Goal: Transaction & Acquisition: Purchase product/service

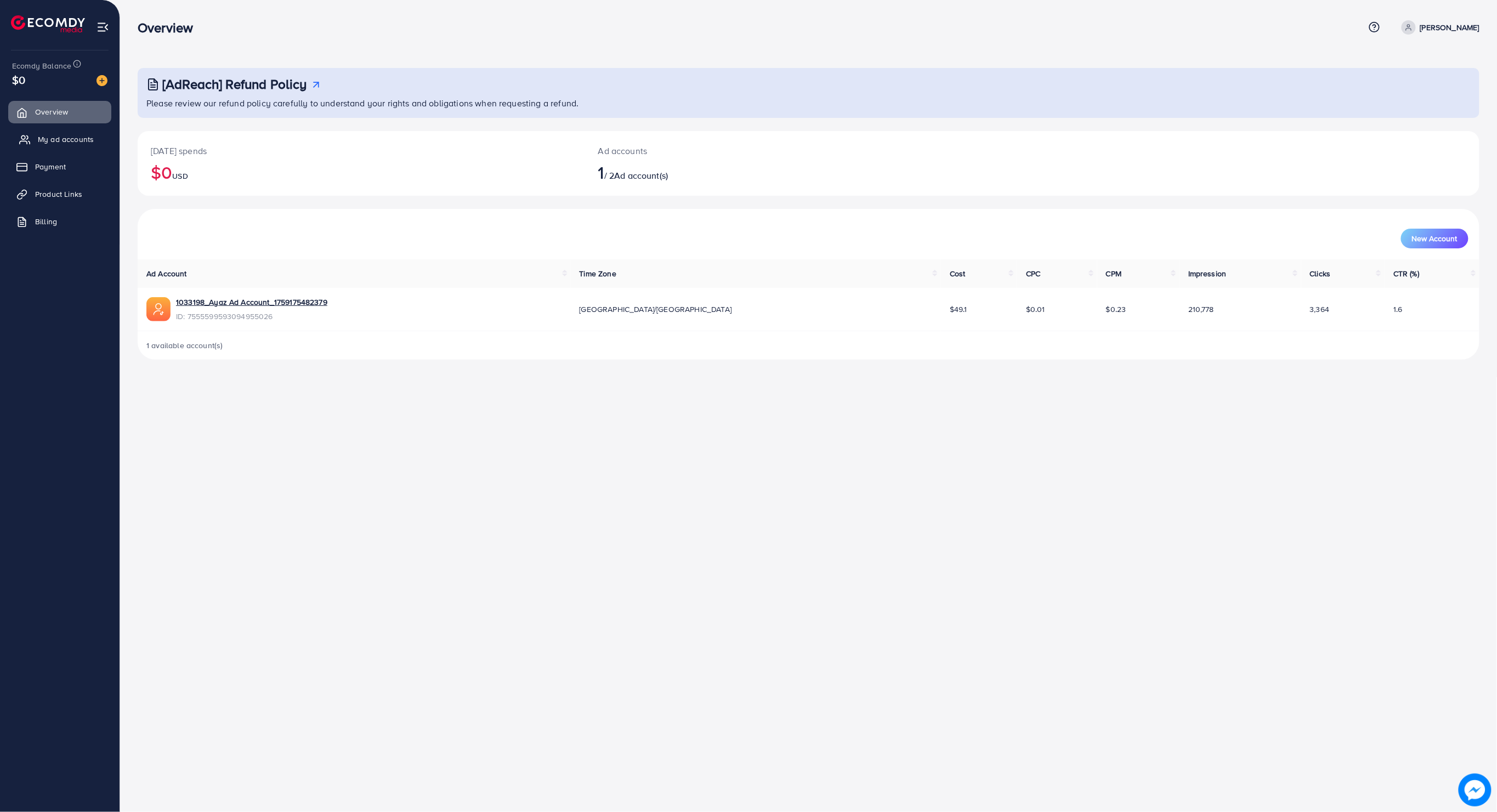
click at [63, 140] on span "My ad accounts" at bounding box center [66, 139] width 56 height 11
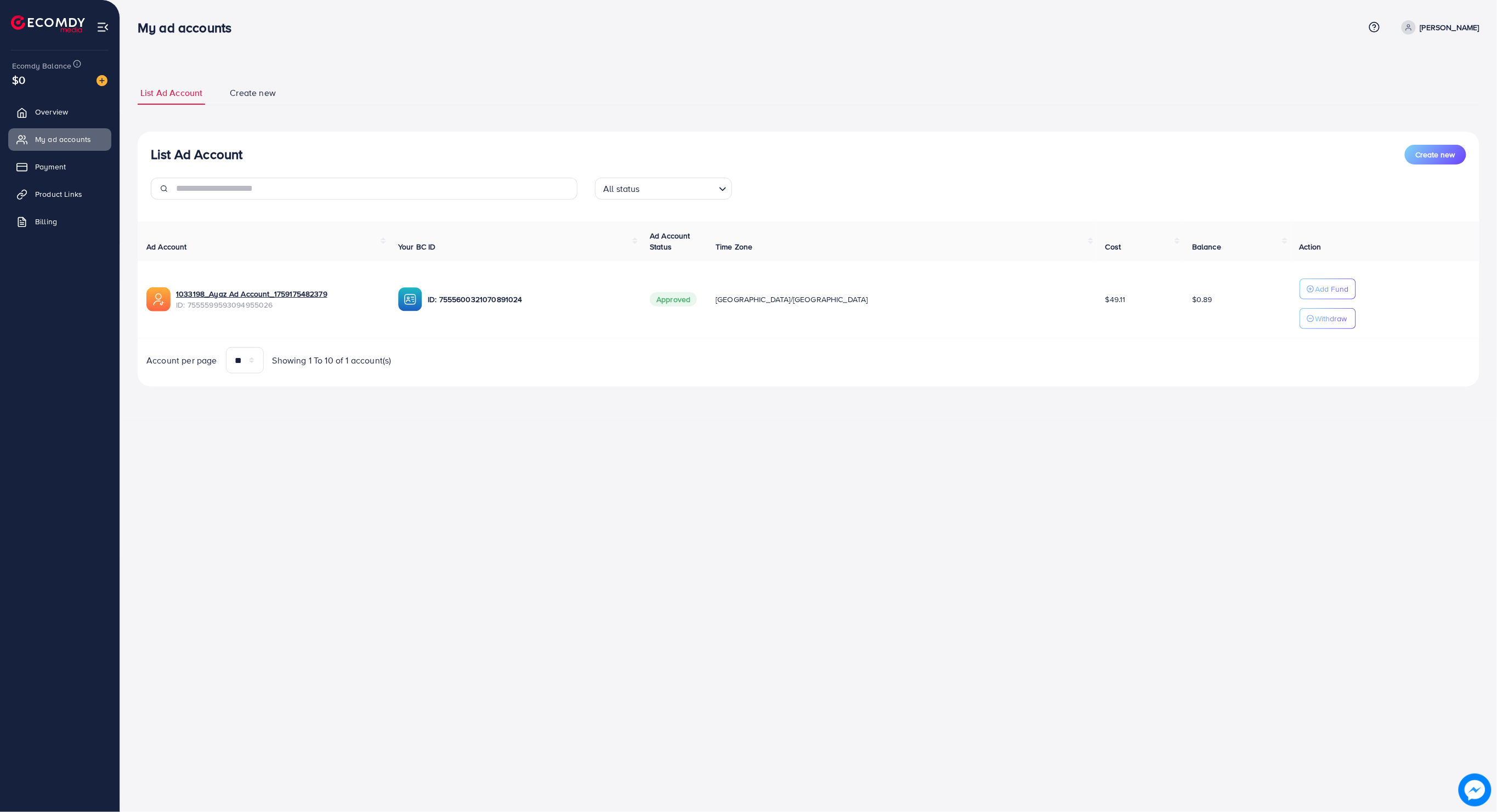
click at [1440, 22] on p "[PERSON_NAME]" at bounding box center [1450, 27] width 59 height 13
drag, startPoint x: 1317, startPoint y: 115, endPoint x: 1292, endPoint y: 127, distance: 27.7
click at [1312, 119] on div "List Ad Account Create new List Ad Account Create new All status Loading... Ad …" at bounding box center [808, 234] width 1342 height 305
click at [103, 81] on img at bounding box center [101, 80] width 11 height 11
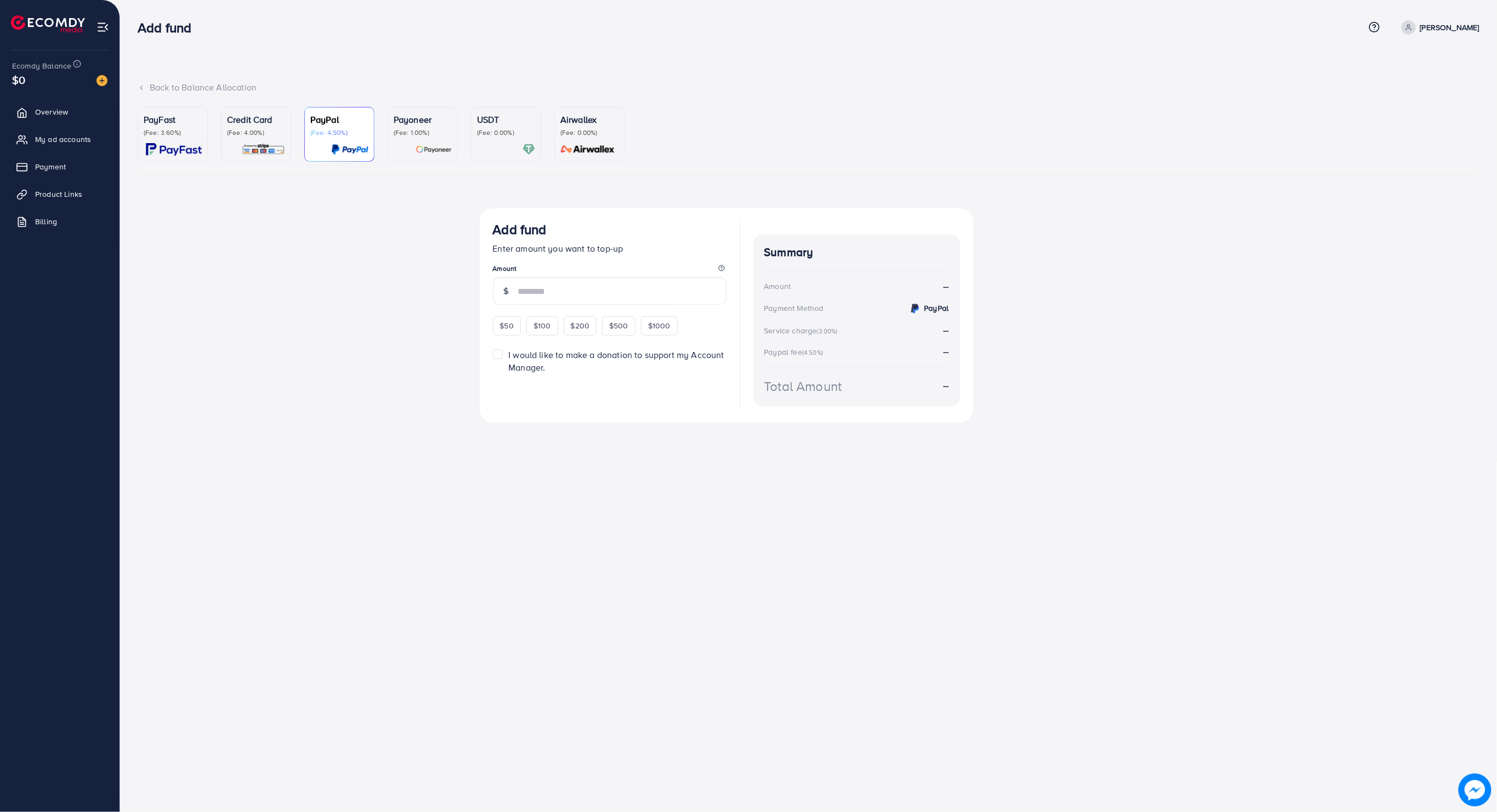
click at [199, 122] on p "PayFast" at bounding box center [173, 119] width 58 height 13
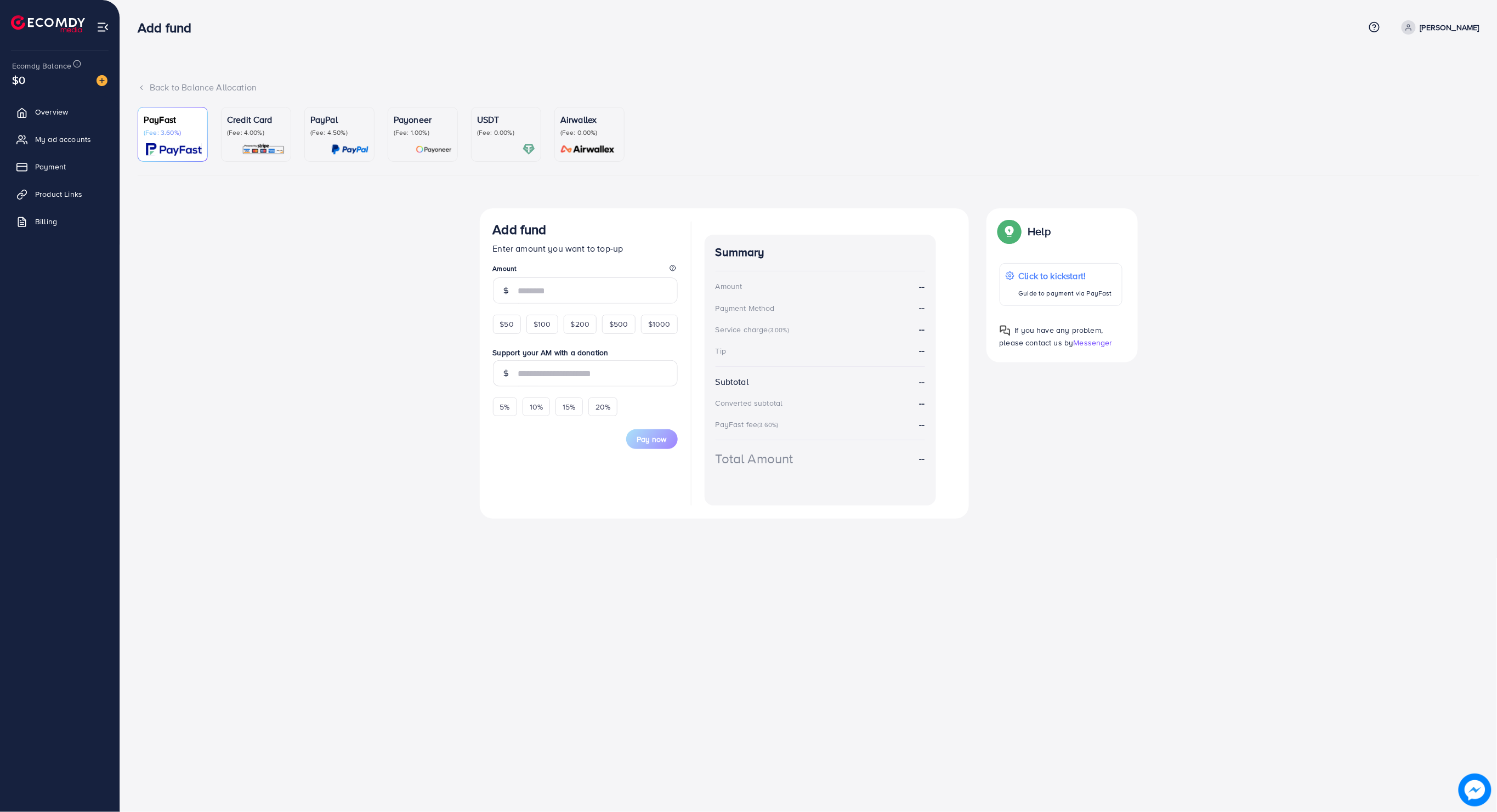
click at [501, 280] on div at bounding box center [506, 290] width 26 height 26
click at [553, 299] on input "number" at bounding box center [598, 290] width 160 height 26
click at [513, 321] on form "Add fund Enter amount you want to top-up Amount $50 $100 $200 $500 $1000 Suppor…" at bounding box center [585, 335] width 185 height 227
click at [515, 345] on div "$50" at bounding box center [507, 340] width 28 height 19
type input "**"
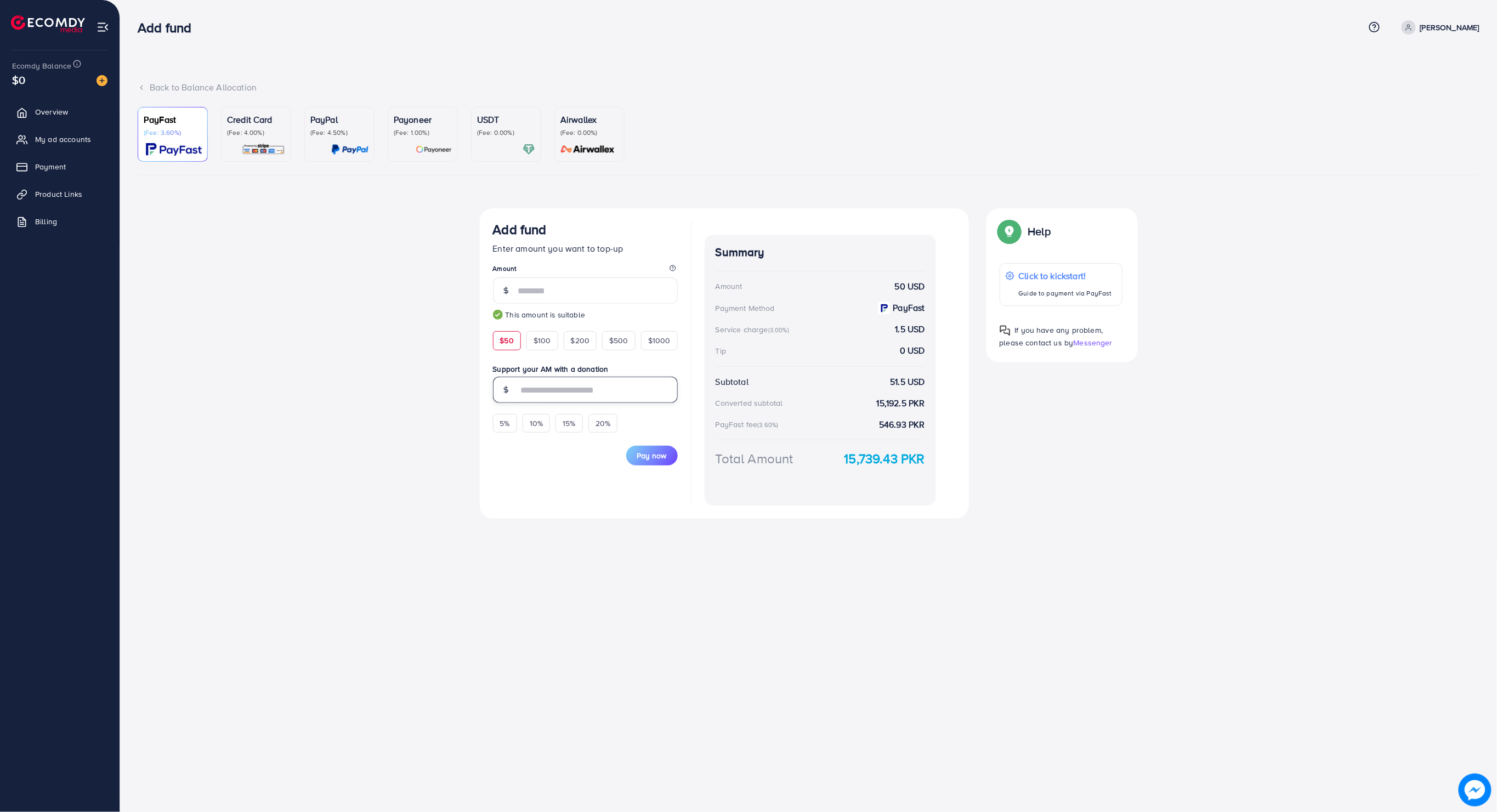
click at [551, 388] on input "text" at bounding box center [598, 389] width 160 height 26
click at [349, 402] on div "Currency Code: Merchant ID: Merchant Name: Token: Success URL: Failure URL: Che…" at bounding box center [808, 367] width 1342 height 319
click at [577, 391] on input "text" at bounding box center [598, 389] width 160 height 26
click at [271, 381] on div "Currency Code: Merchant ID: Merchant Name: Token: Success URL: Failure URL: Che…" at bounding box center [808, 367] width 1342 height 319
click at [1443, 31] on p "[PERSON_NAME]" at bounding box center [1450, 27] width 59 height 13
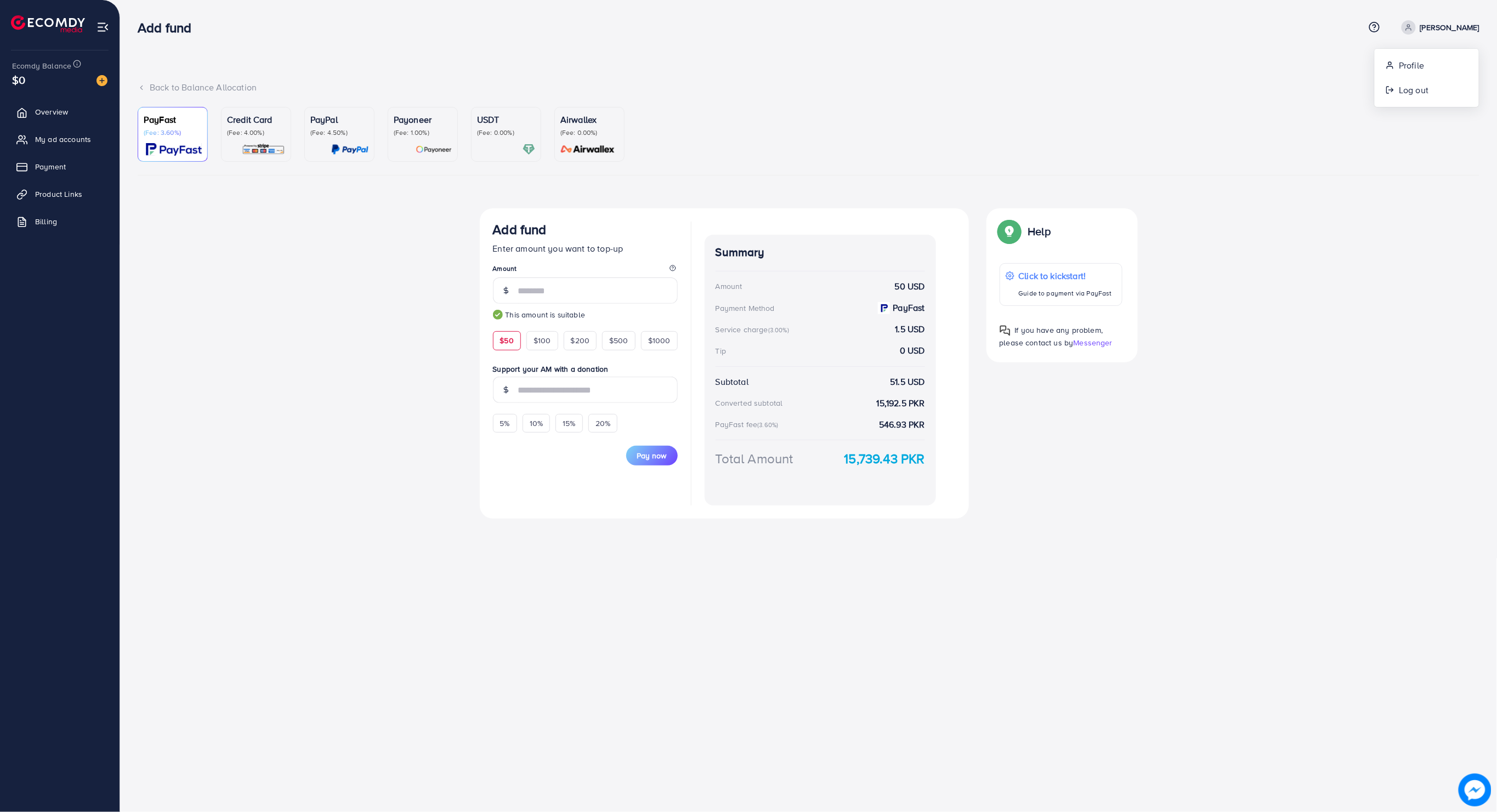
click at [1024, 115] on ul "PayFast (Fee: 3.60%) Credit Card (Fee: 4.00%) PayPal (Fee: 4.50%) Payoneer (Fee…" at bounding box center [808, 141] width 1342 height 69
click at [47, 135] on span "My ad accounts" at bounding box center [66, 139] width 56 height 11
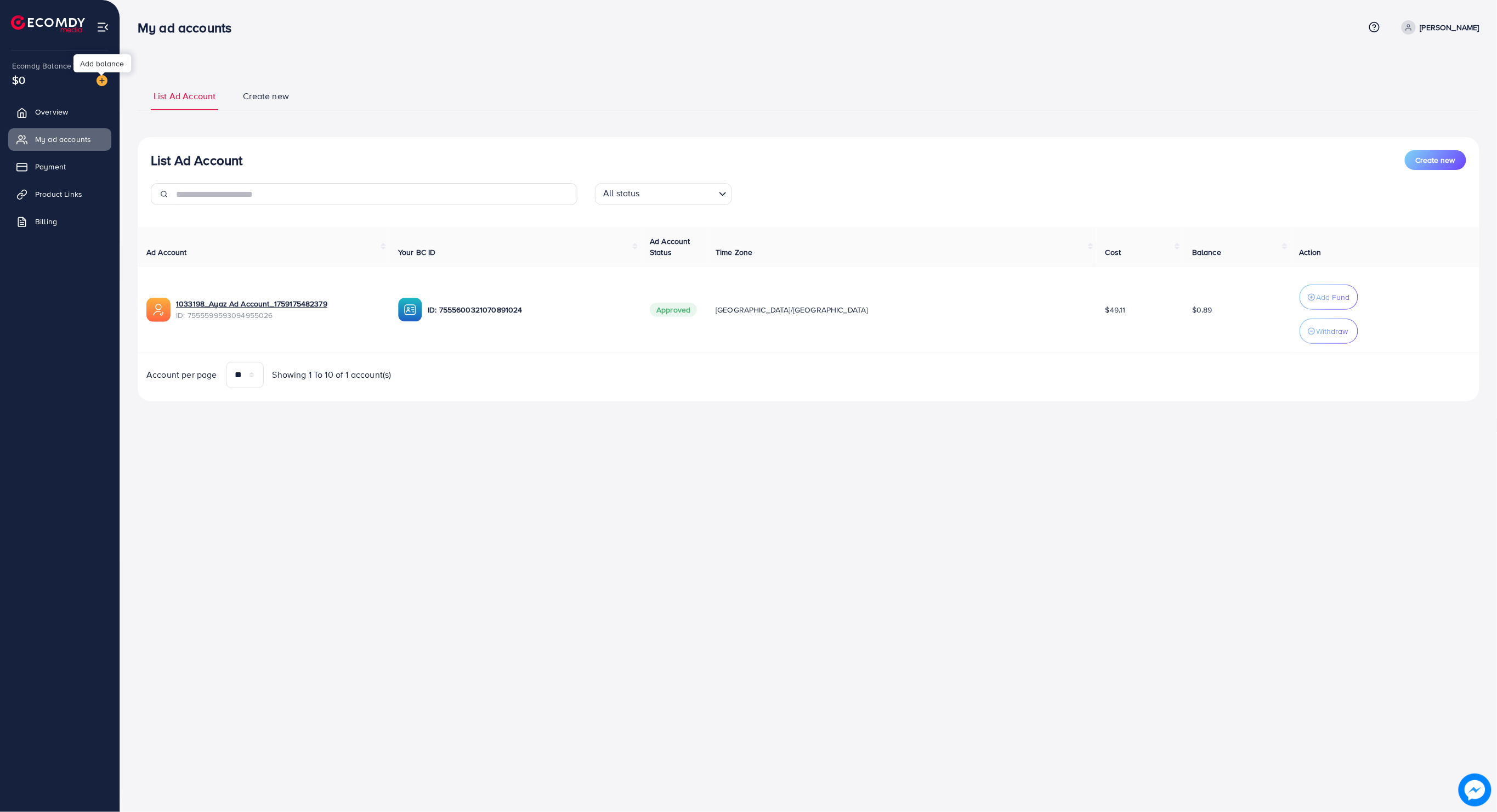
click at [102, 79] on img at bounding box center [101, 80] width 11 height 11
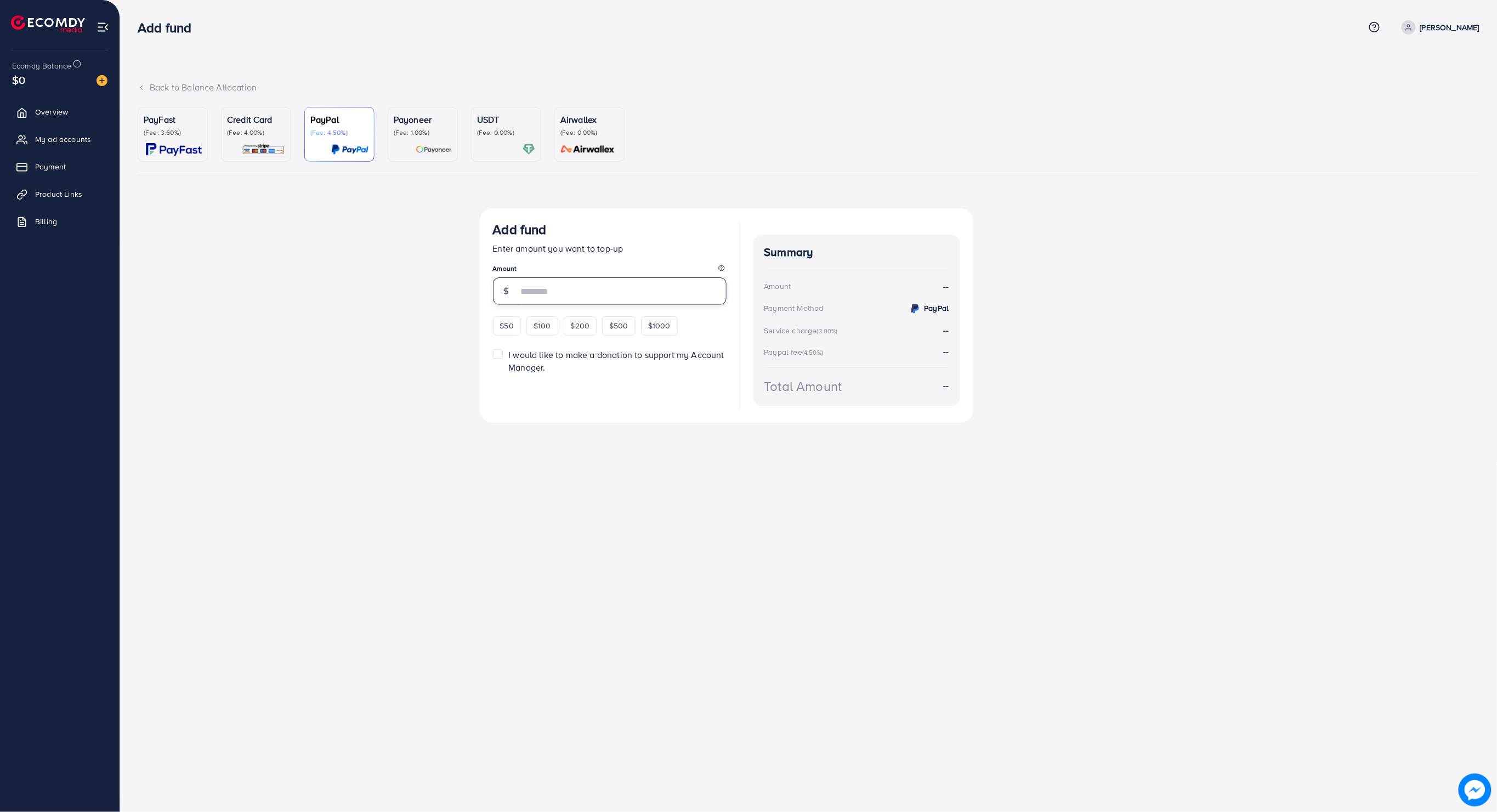
click at [543, 281] on input "number" at bounding box center [622, 291] width 208 height 27
click at [149, 136] on p "(Fee: 3.60%)" at bounding box center [173, 132] width 58 height 9
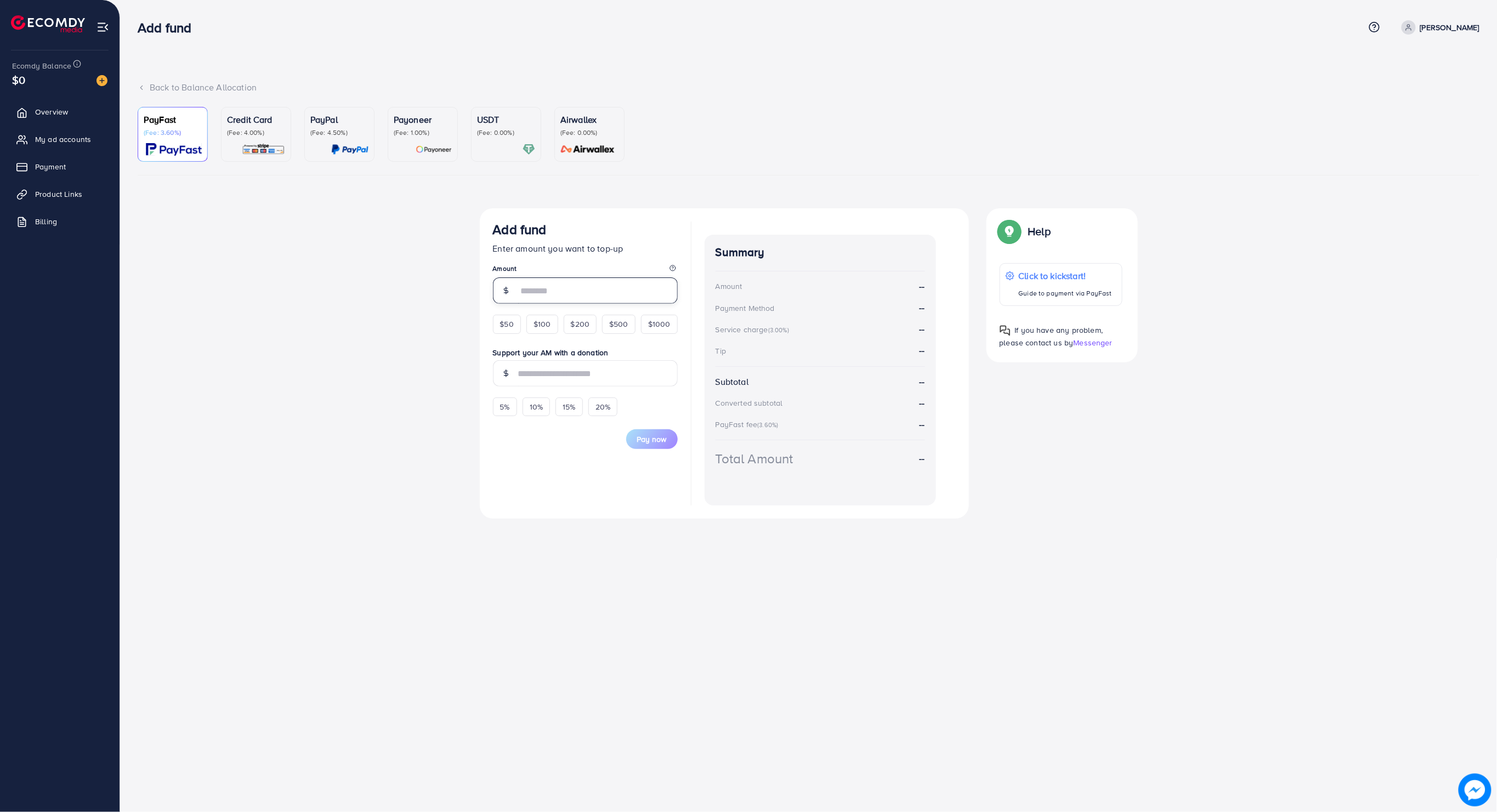
click at [580, 289] on input "number" at bounding box center [598, 290] width 160 height 26
click at [505, 317] on form "Add fund Enter amount you want to top-up Amount $50 $100 $200 $500 $1000 Suppor…" at bounding box center [585, 335] width 185 height 227
click at [510, 333] on div "$50" at bounding box center [507, 340] width 28 height 19
type input "**"
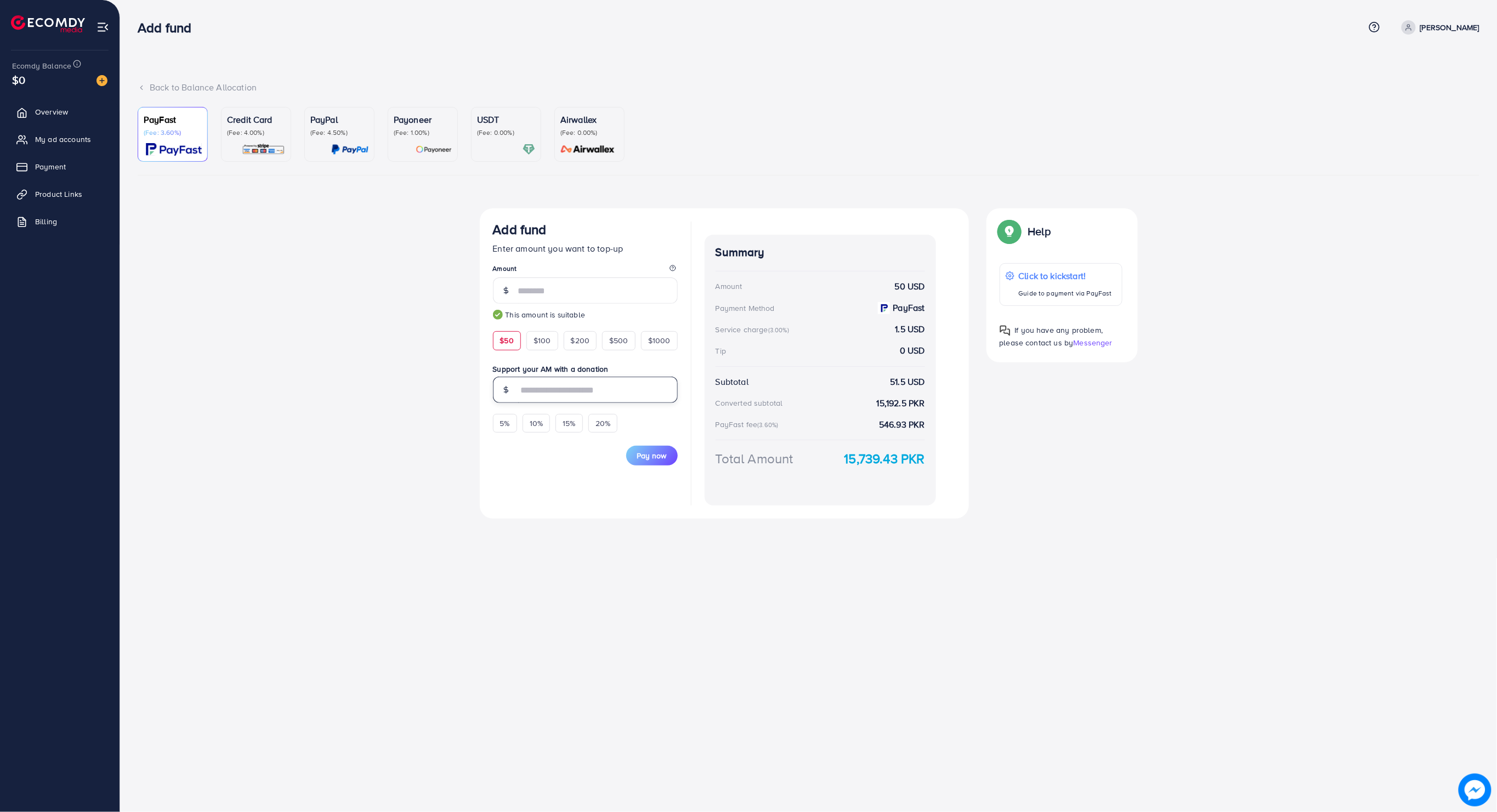
click at [581, 385] on input "text" at bounding box center [598, 389] width 160 height 26
click at [558, 526] on div "Add fund Enter amount you want to top-up Amount ** This amount is suitable $50 …" at bounding box center [809, 367] width 658 height 319
click at [647, 462] on button "Pay now" at bounding box center [652, 455] width 51 height 20
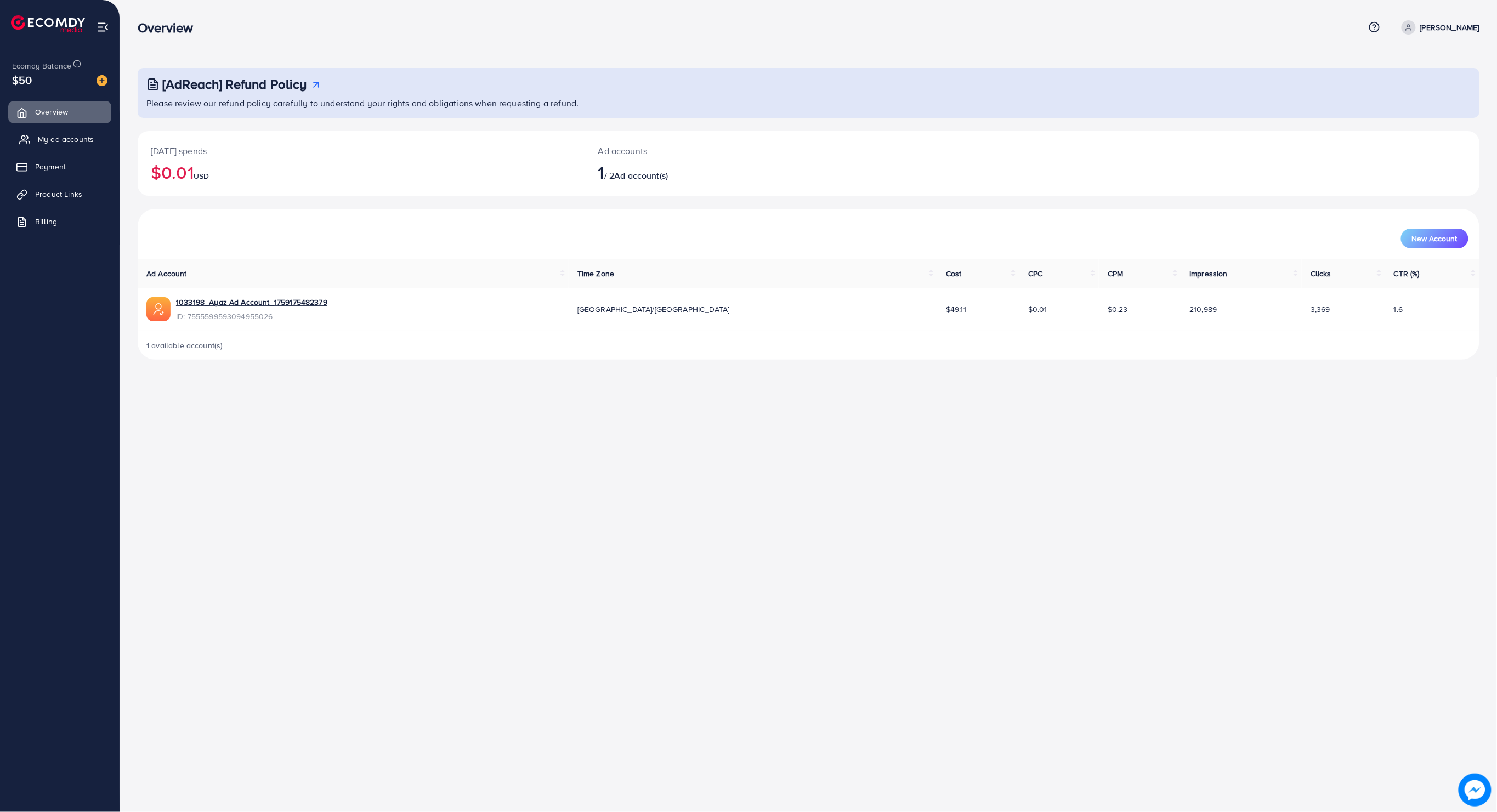
click at [51, 140] on span "My ad accounts" at bounding box center [66, 139] width 56 height 11
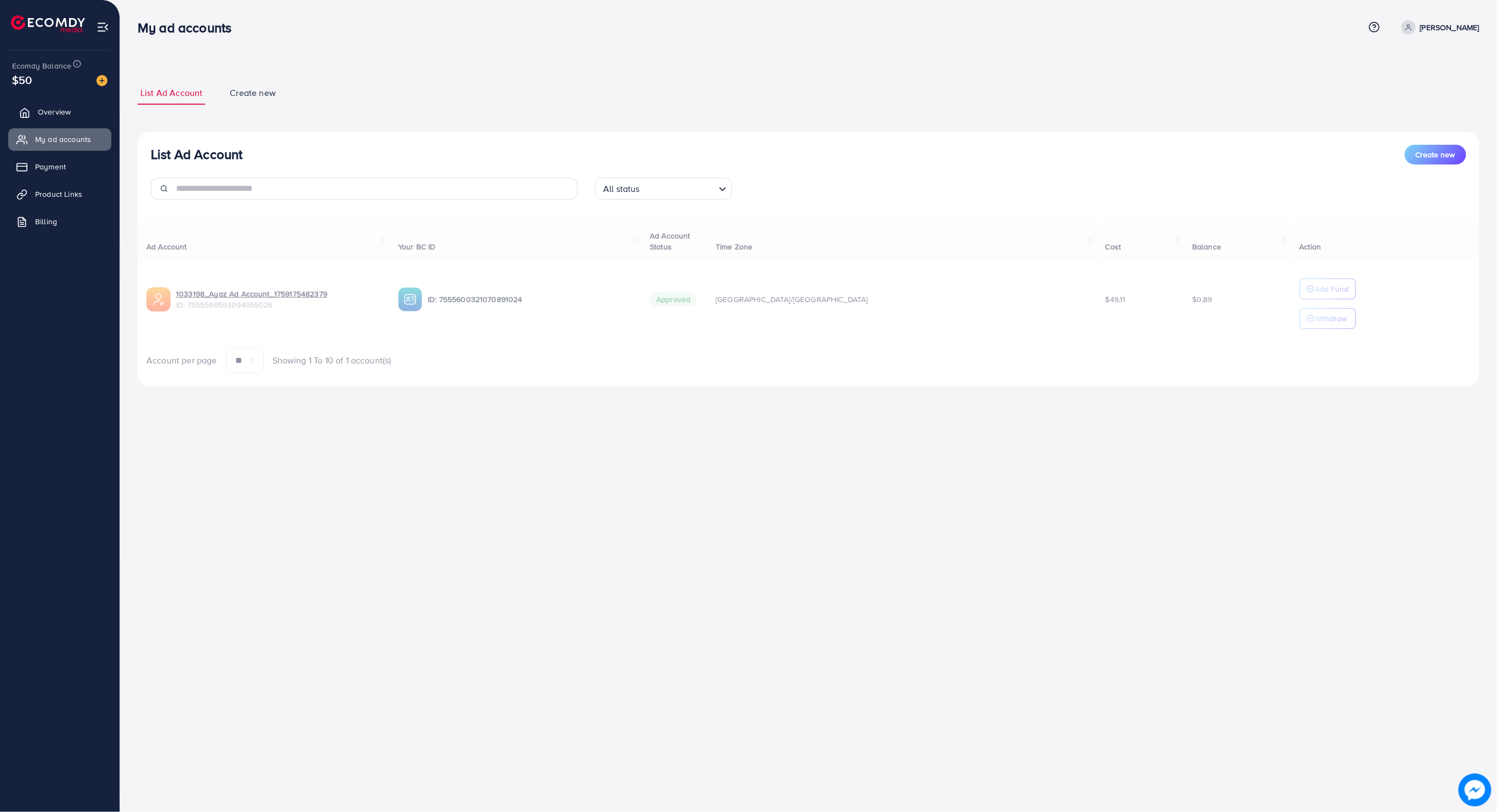
click at [40, 101] on link "Overview" at bounding box center [59, 112] width 103 height 22
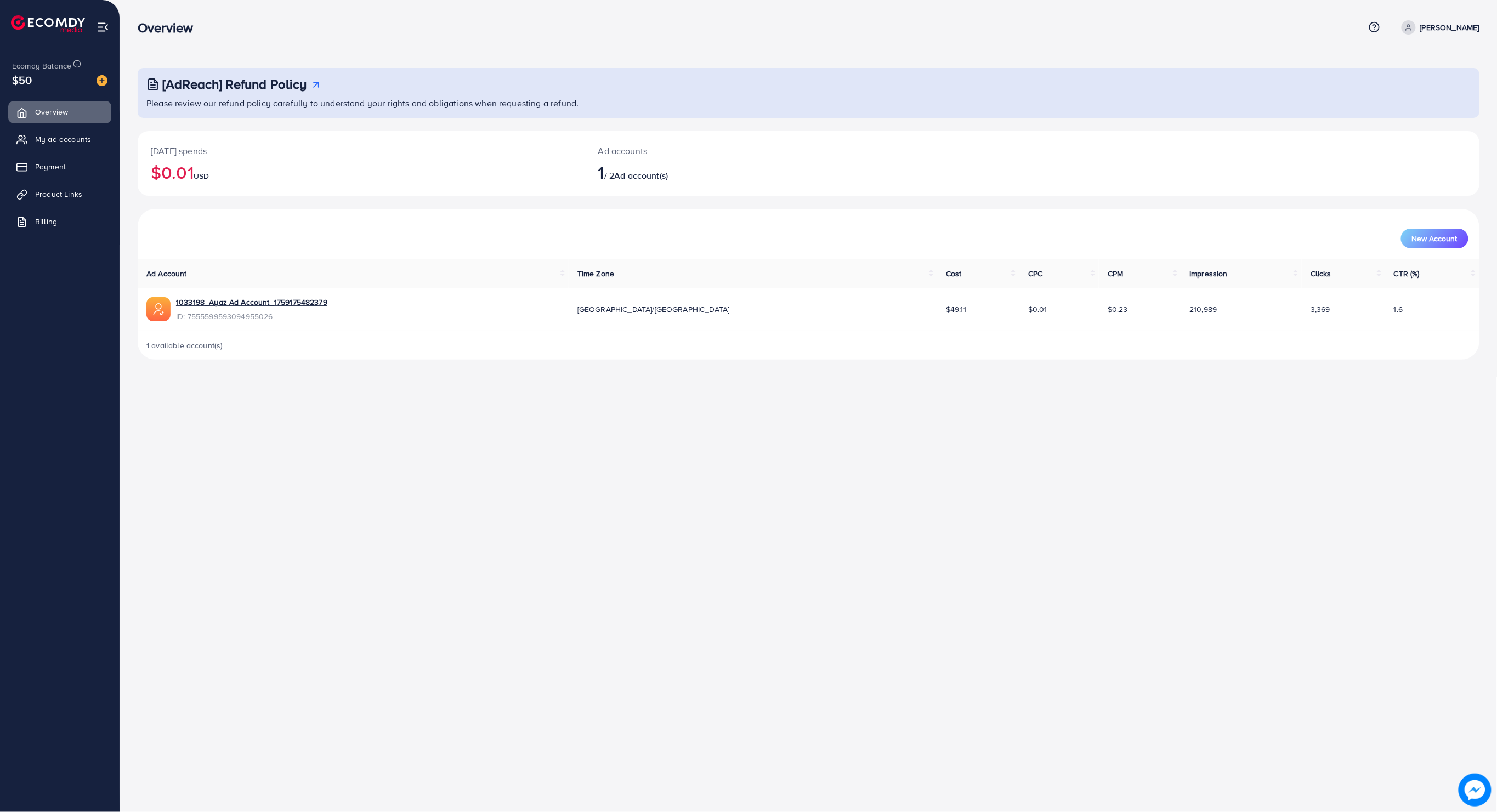
click at [51, 126] on ul "Overview My ad accounts Payment Product Links Billing" at bounding box center [59, 170] width 120 height 147
click at [51, 135] on span "My ad accounts" at bounding box center [66, 139] width 56 height 11
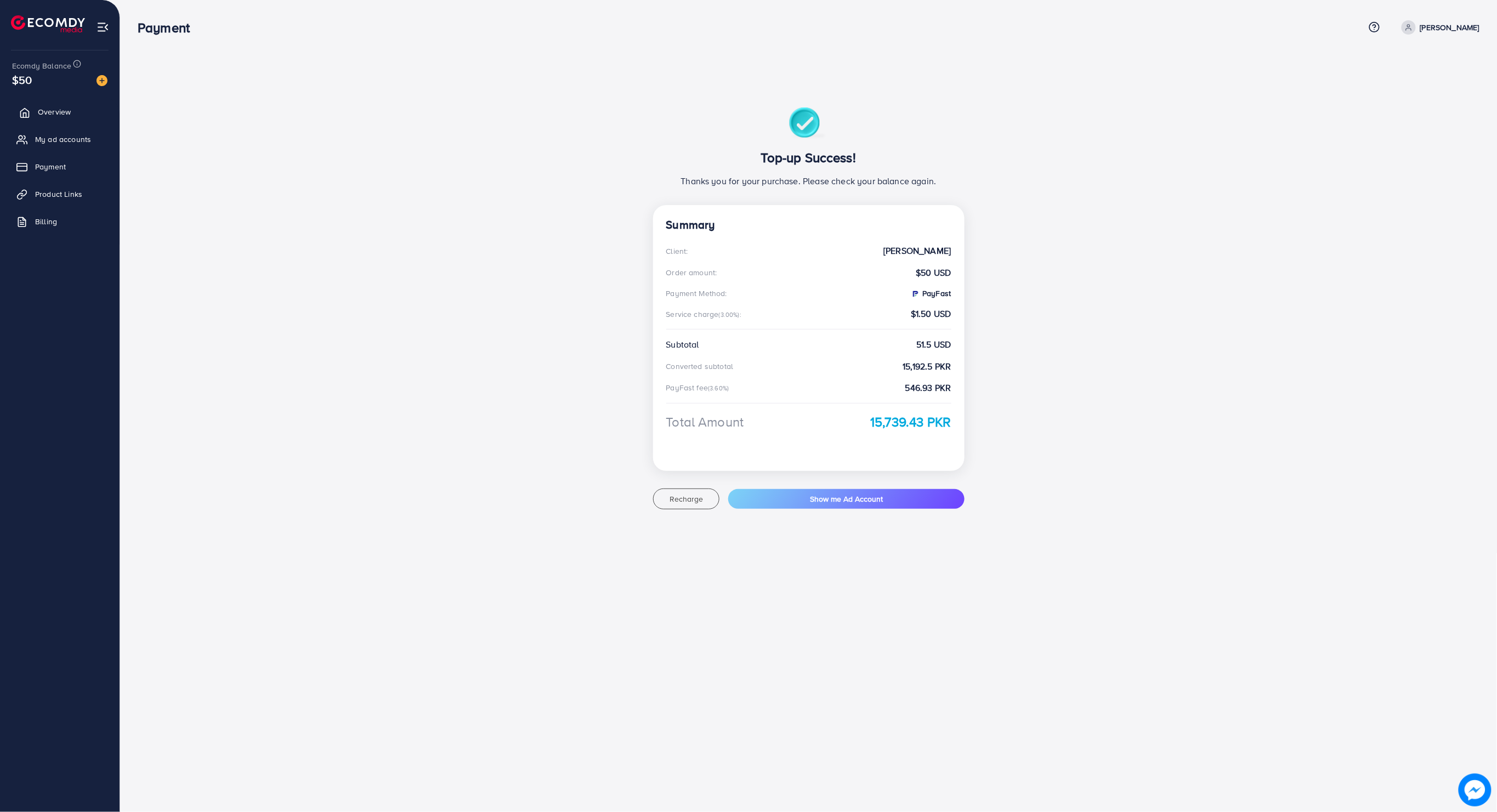
click at [44, 110] on span "Overview" at bounding box center [54, 111] width 33 height 11
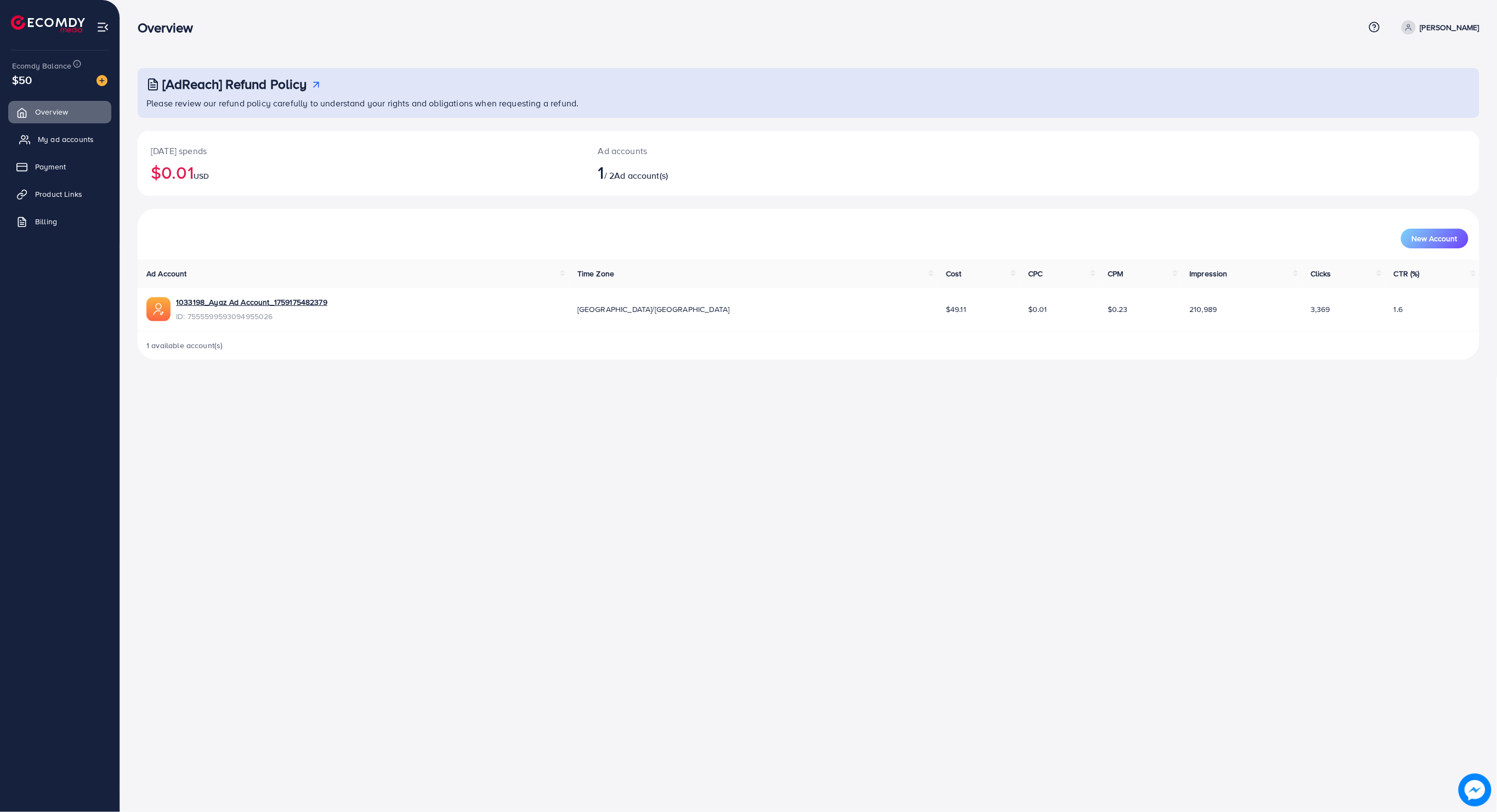
click at [51, 149] on link "My ad accounts" at bounding box center [59, 139] width 103 height 22
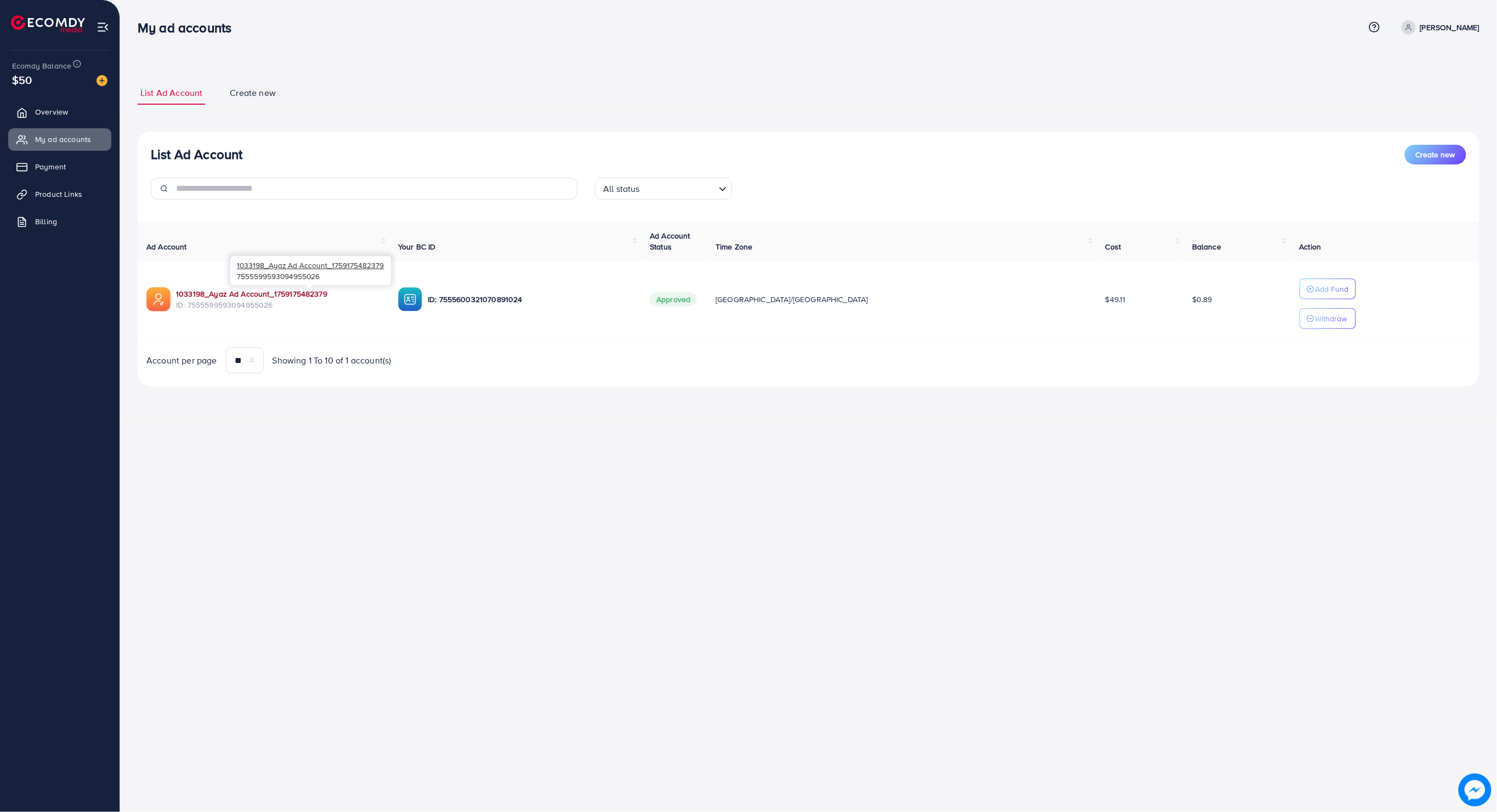
click at [224, 290] on link "1033198_Ayaz Ad Account_1759175482379" at bounding box center [252, 294] width 152 height 11
click at [216, 296] on link "1033198_Ayaz Ad Account_1759175482379" at bounding box center [252, 294] width 152 height 11
click at [32, 116] on link "Overview" at bounding box center [59, 112] width 103 height 22
